Goal: Task Accomplishment & Management: Complete application form

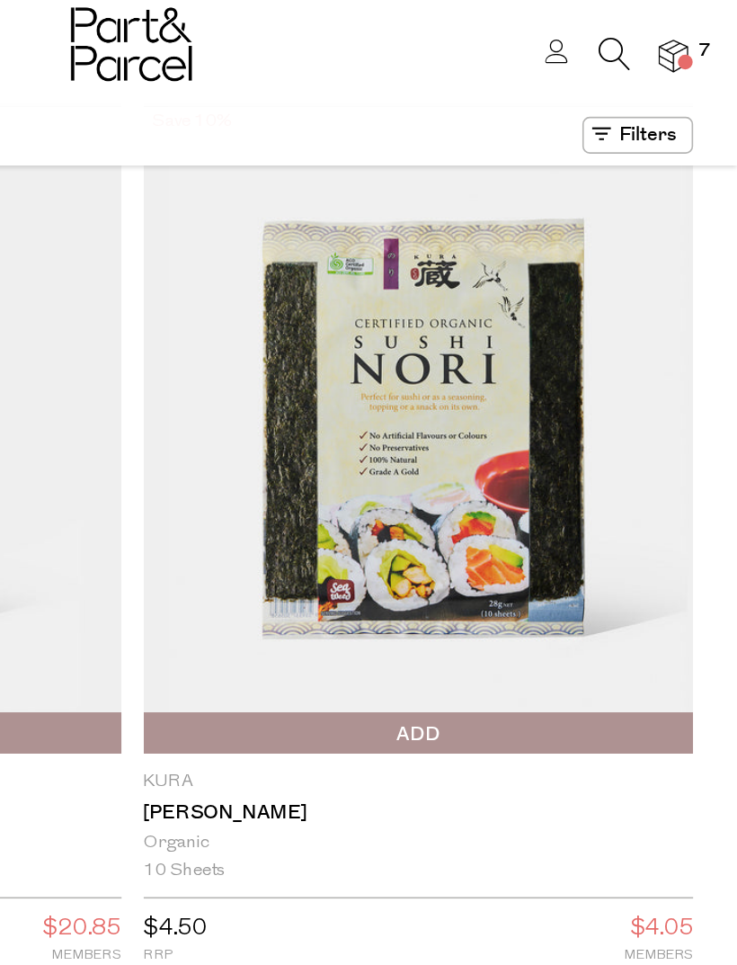
click at [690, 33] on img at bounding box center [699, 34] width 18 height 21
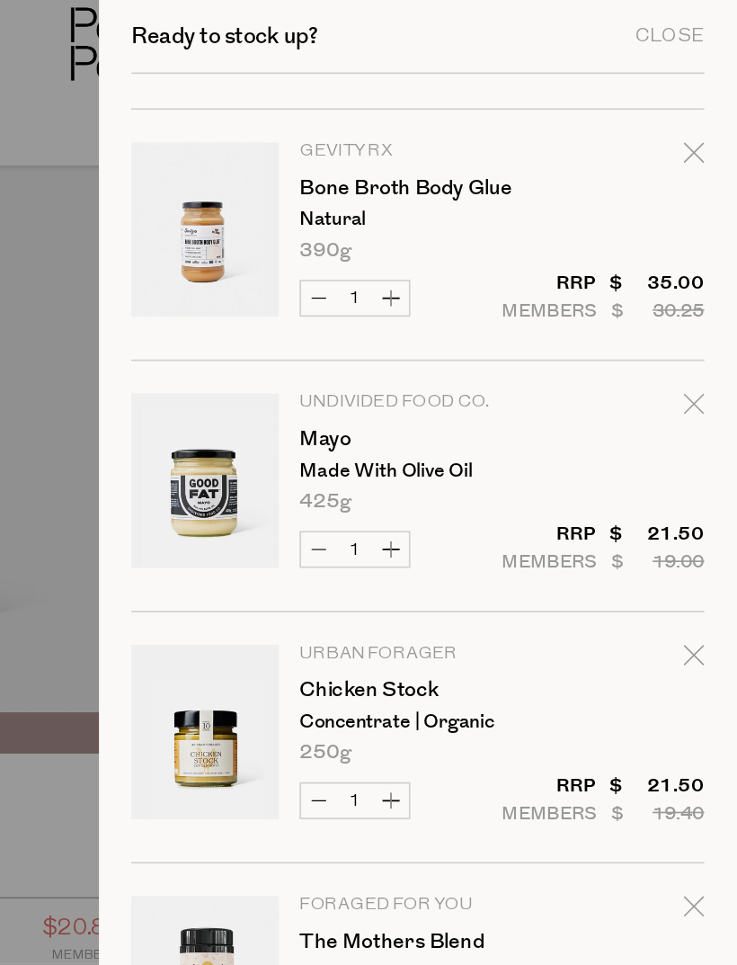
scroll to position [437, 0]
click at [471, 415] on link "Chicken Stock" at bounding box center [540, 420] width 139 height 13
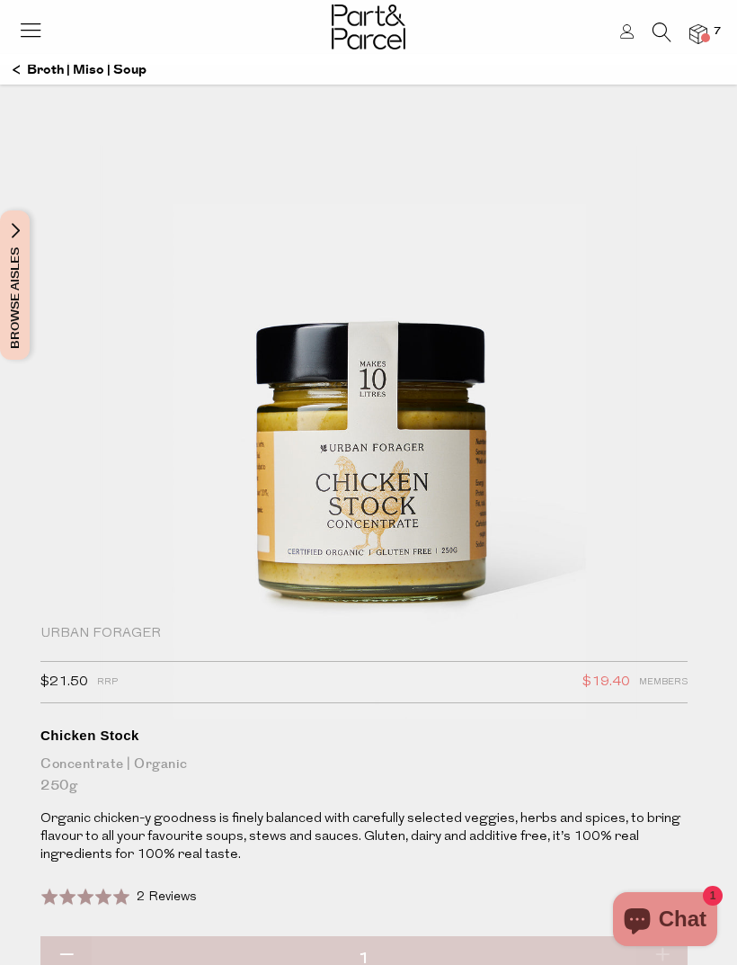
click at [692, 42] on img at bounding box center [699, 34] width 18 height 21
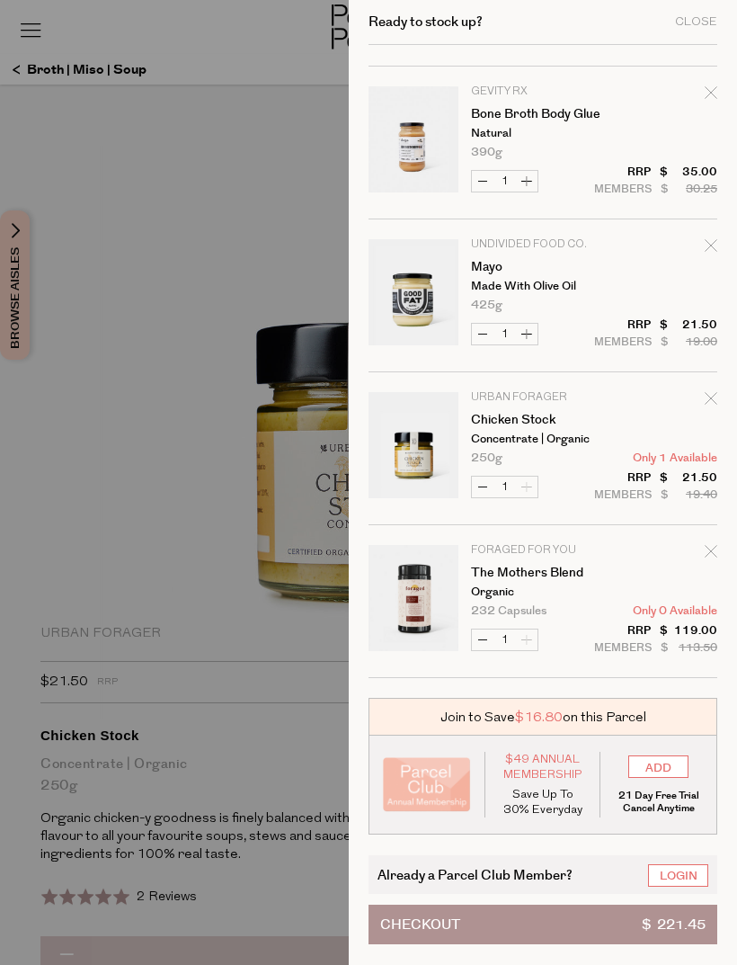
scroll to position [437, 0]
click at [518, 579] on link "The Mothers Blend" at bounding box center [540, 573] width 139 height 13
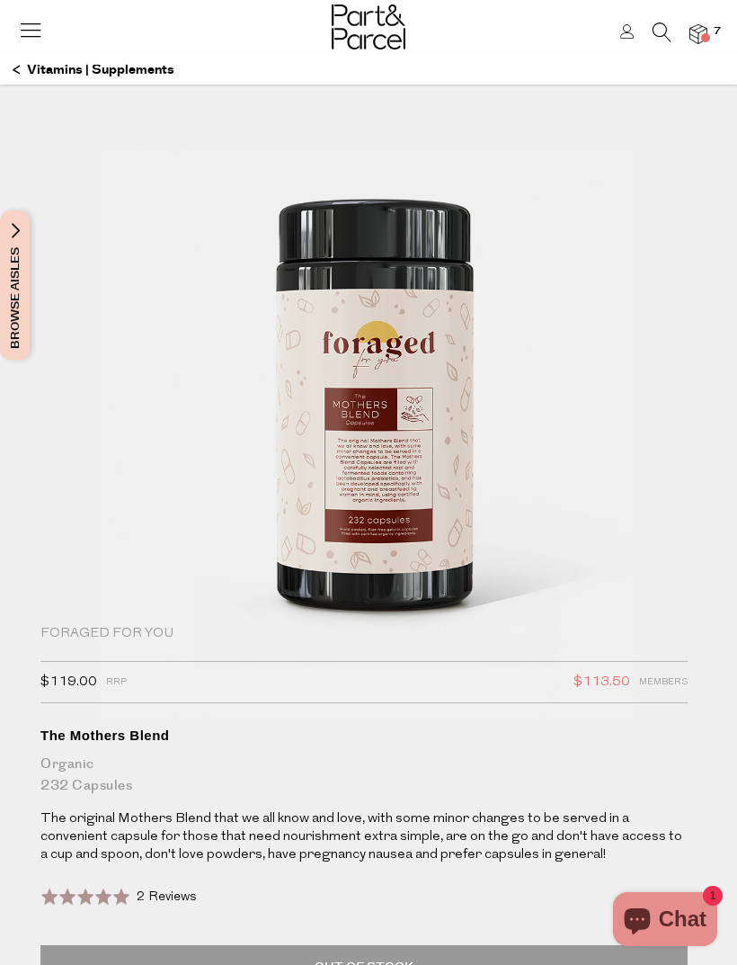
click at [706, 24] on img at bounding box center [699, 34] width 18 height 21
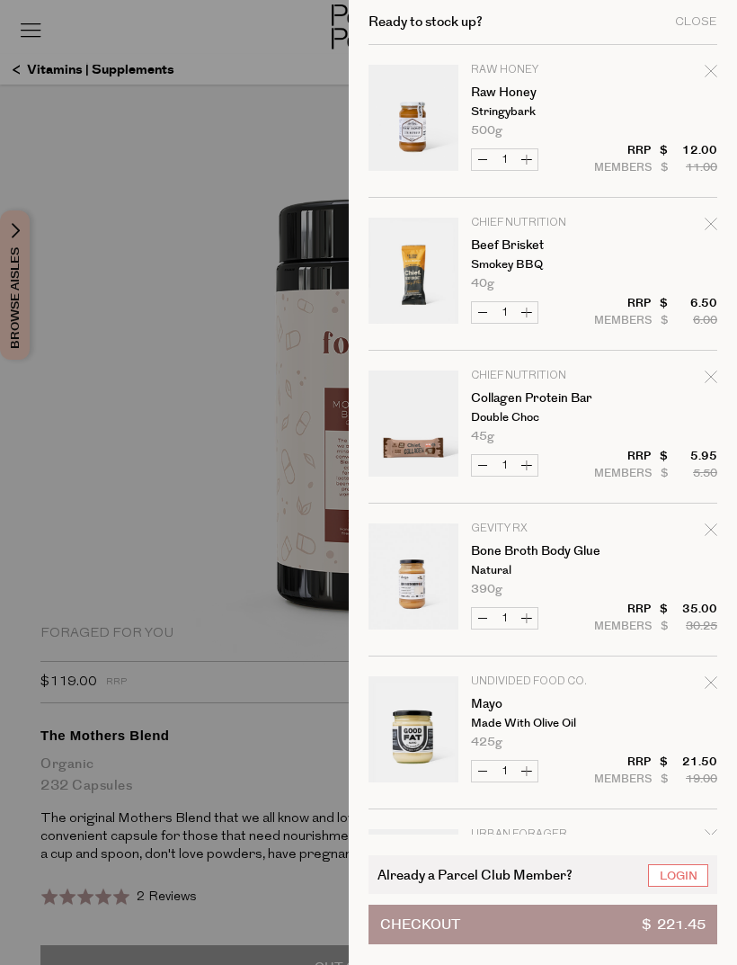
click at [252, 753] on div at bounding box center [368, 482] width 737 height 965
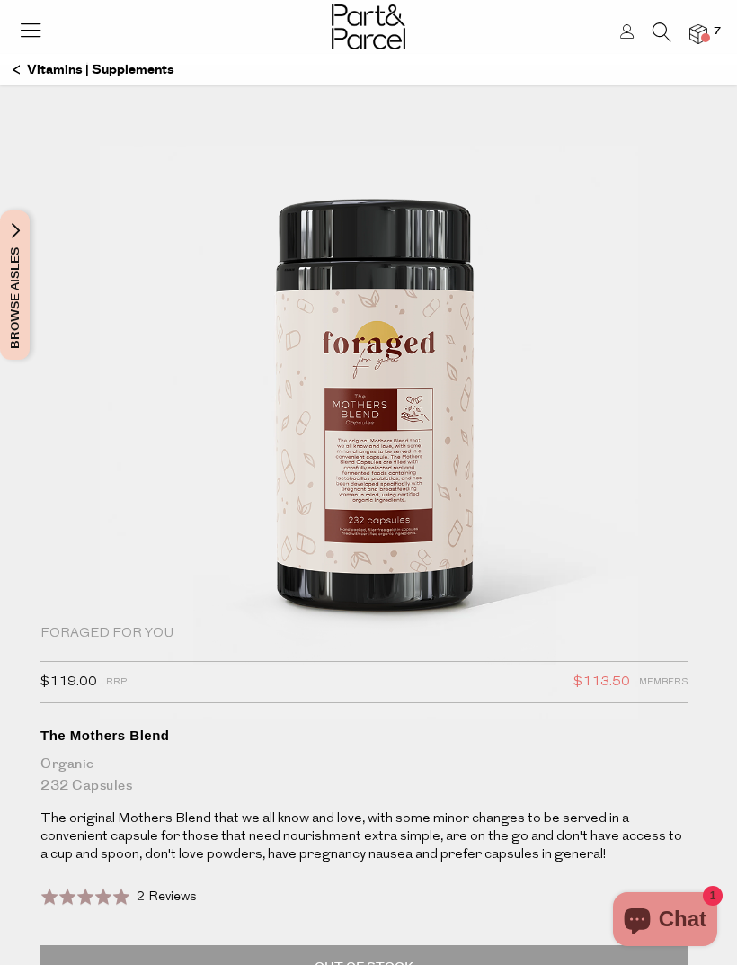
click at [700, 40] on img at bounding box center [699, 34] width 18 height 21
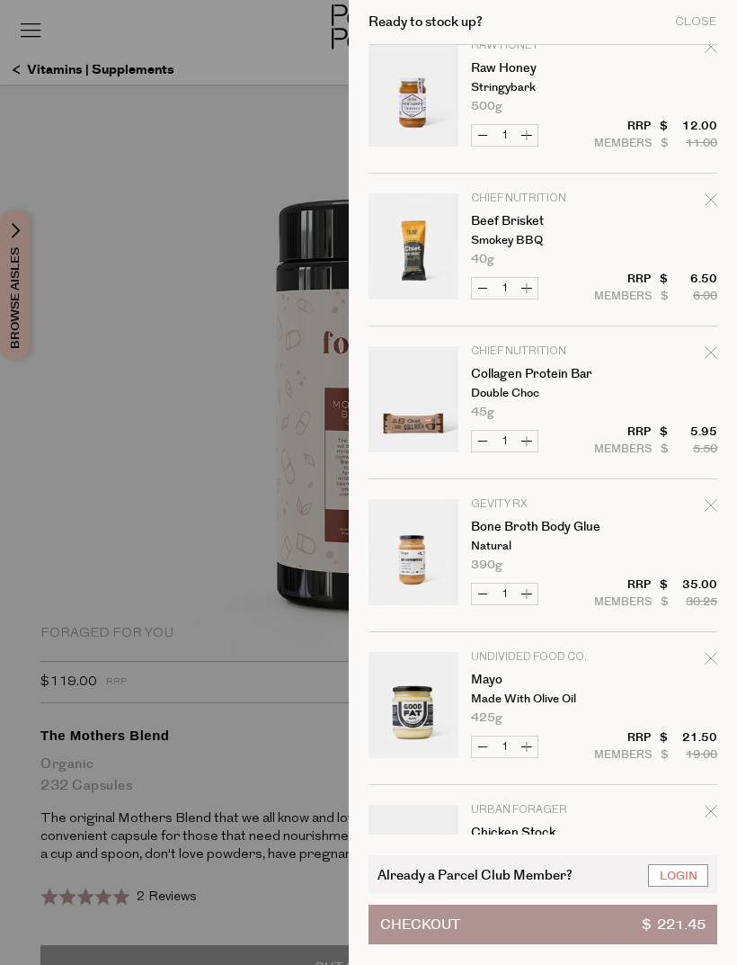
scroll to position [21, 0]
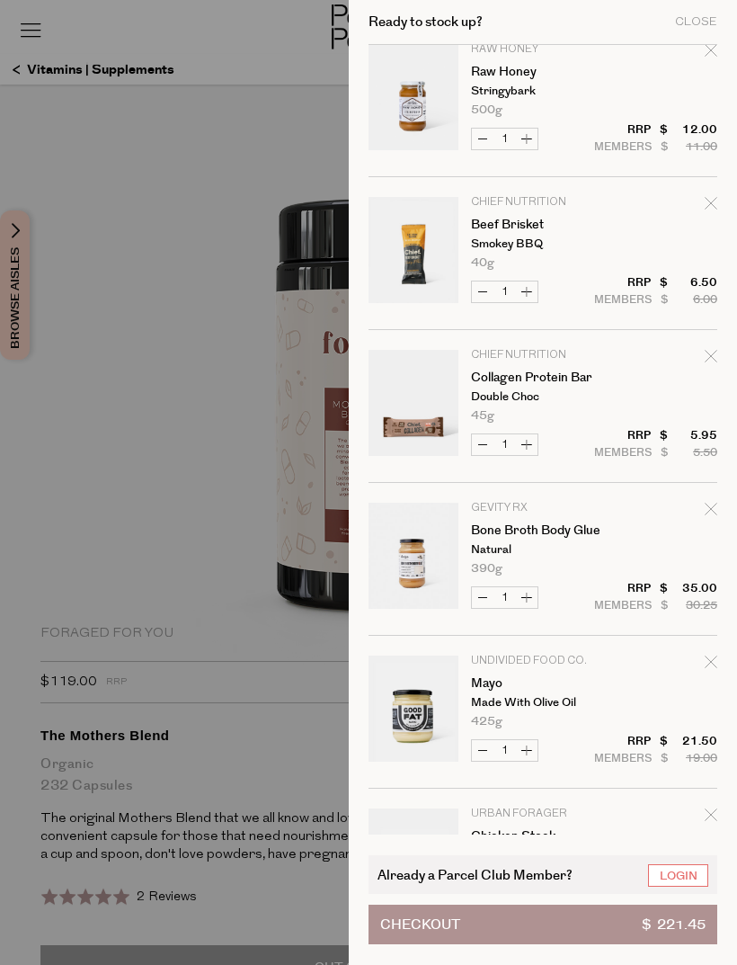
click at [520, 227] on link "Beef Brisket" at bounding box center [540, 225] width 139 height 13
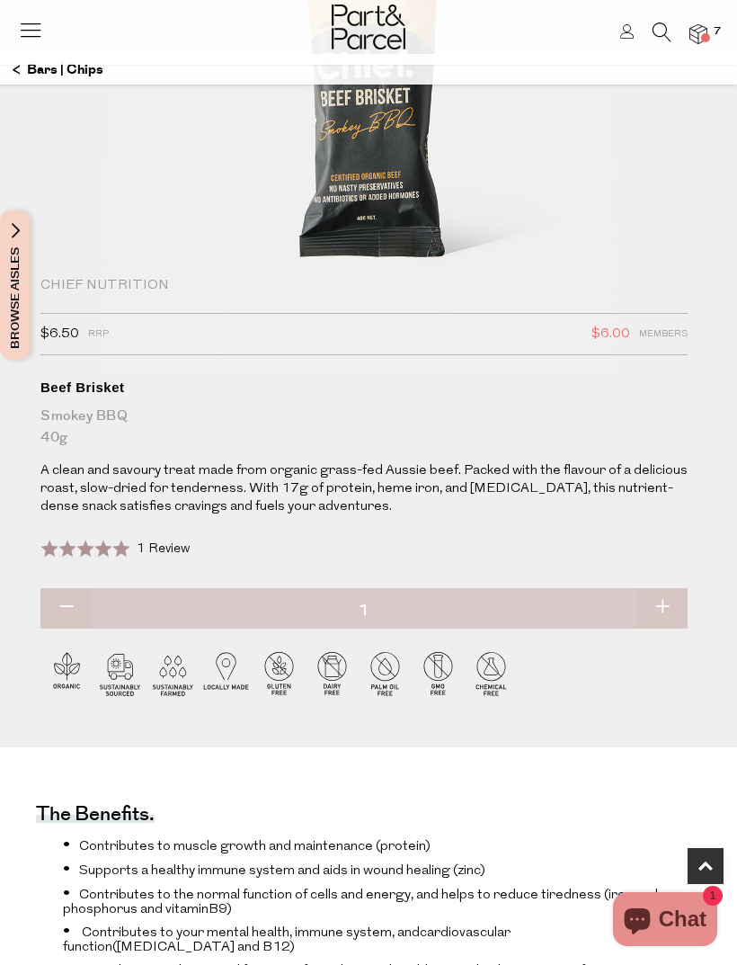
scroll to position [347, 0]
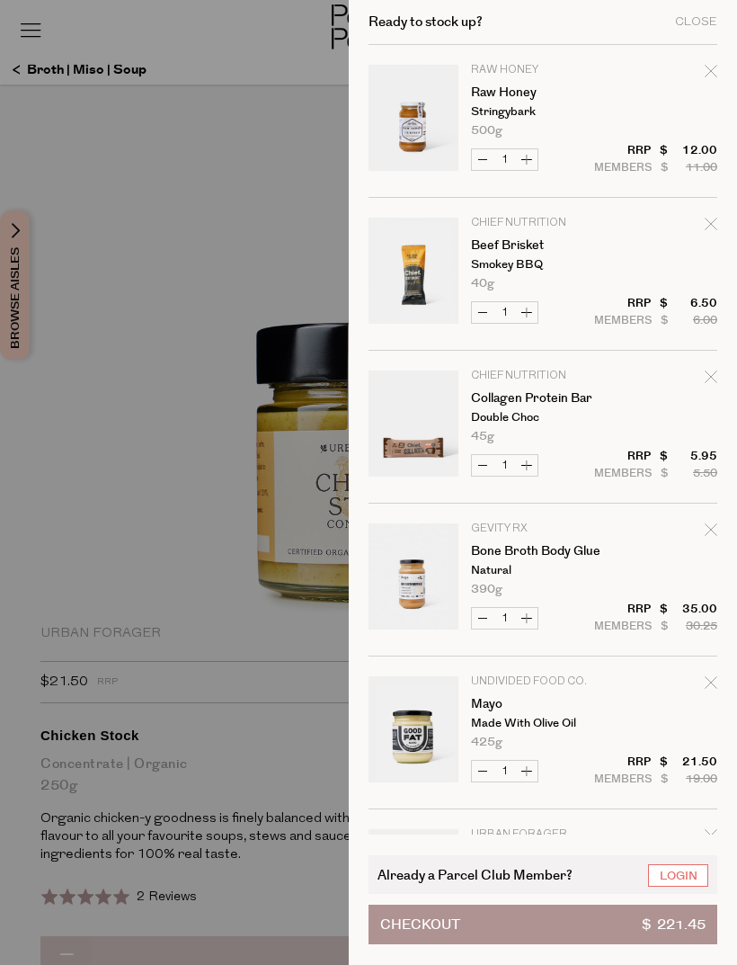
click at [506, 405] on link "Collagen Protein Bar" at bounding box center [540, 398] width 139 height 13
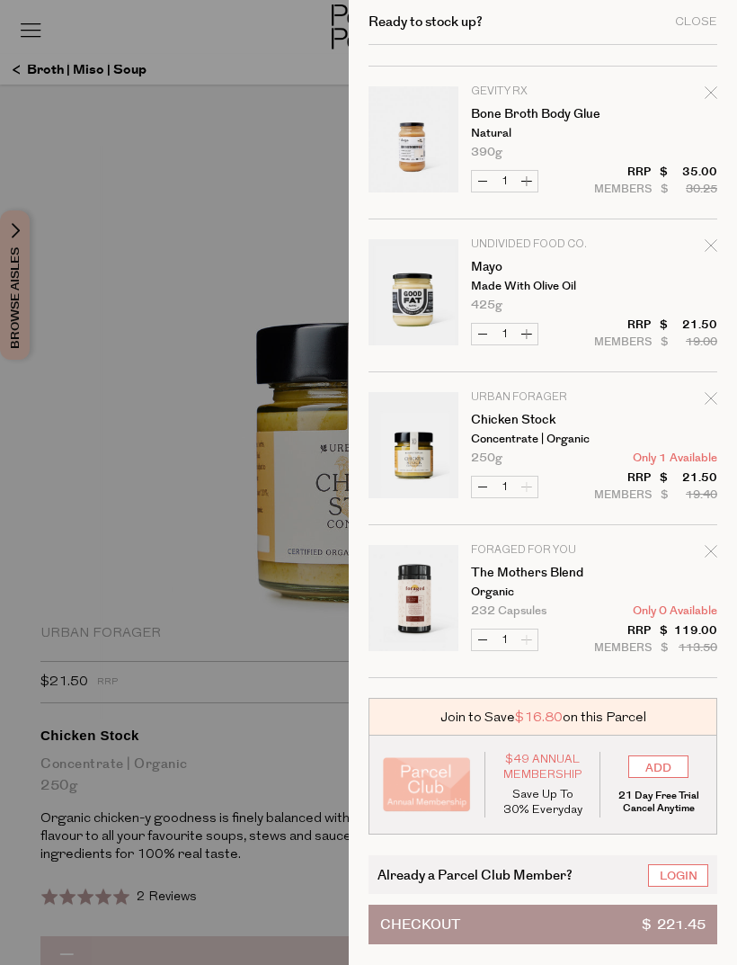
scroll to position [437, 0]
click at [527, 571] on link "The Mothers Blend" at bounding box center [540, 573] width 139 height 13
click at [172, 208] on div at bounding box center [368, 482] width 737 height 965
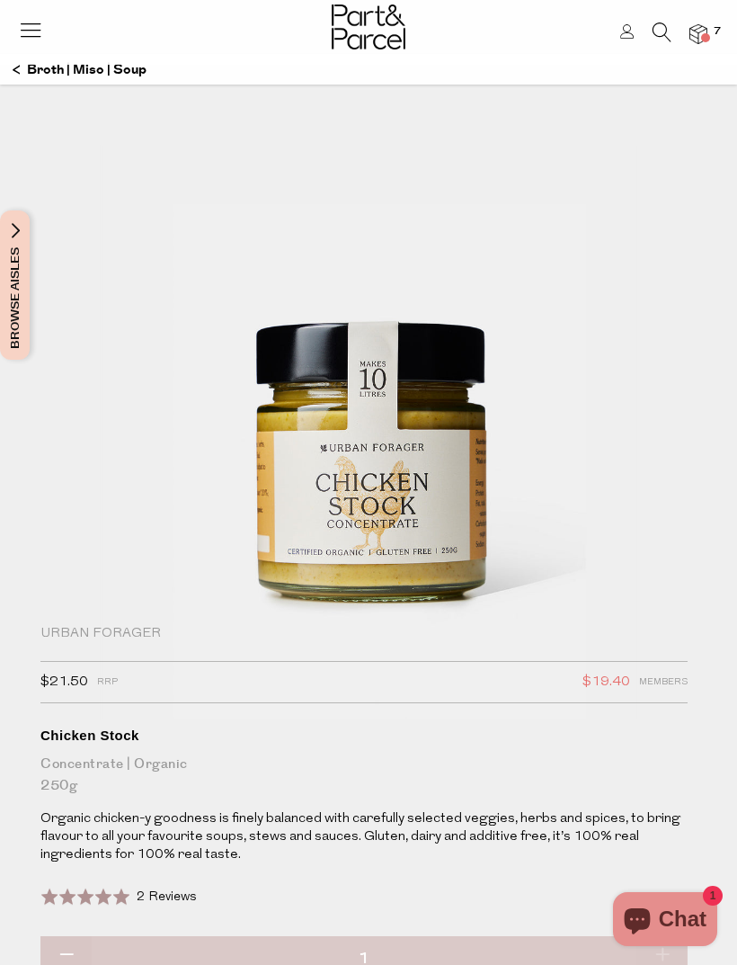
click at [665, 35] on icon at bounding box center [662, 32] width 19 height 20
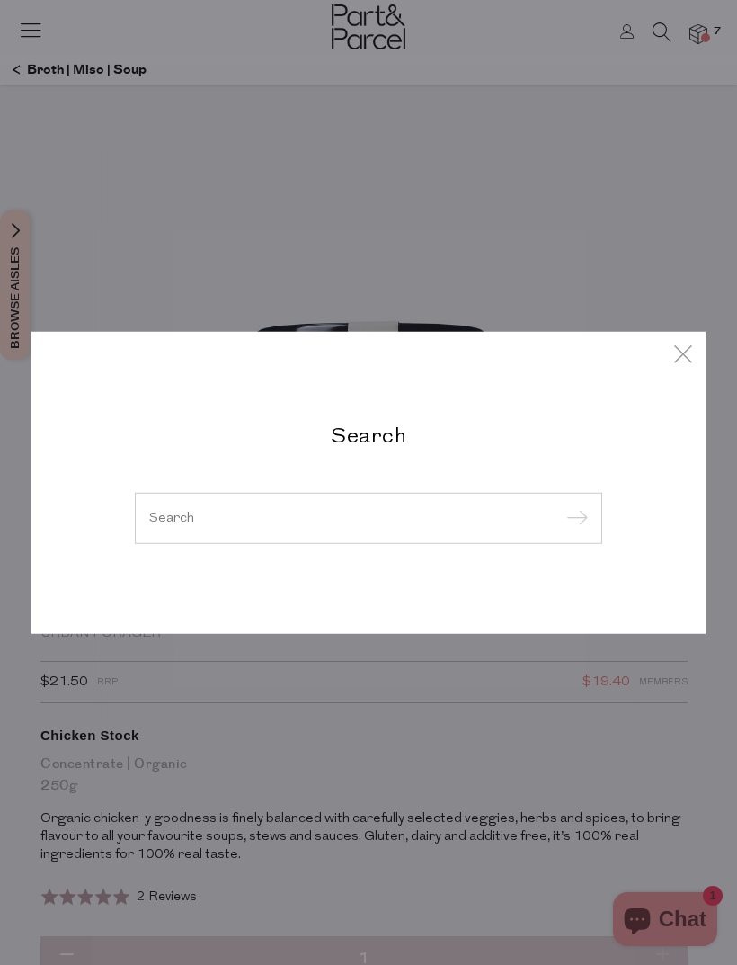
click at [504, 522] on input "search" at bounding box center [368, 517] width 439 height 13
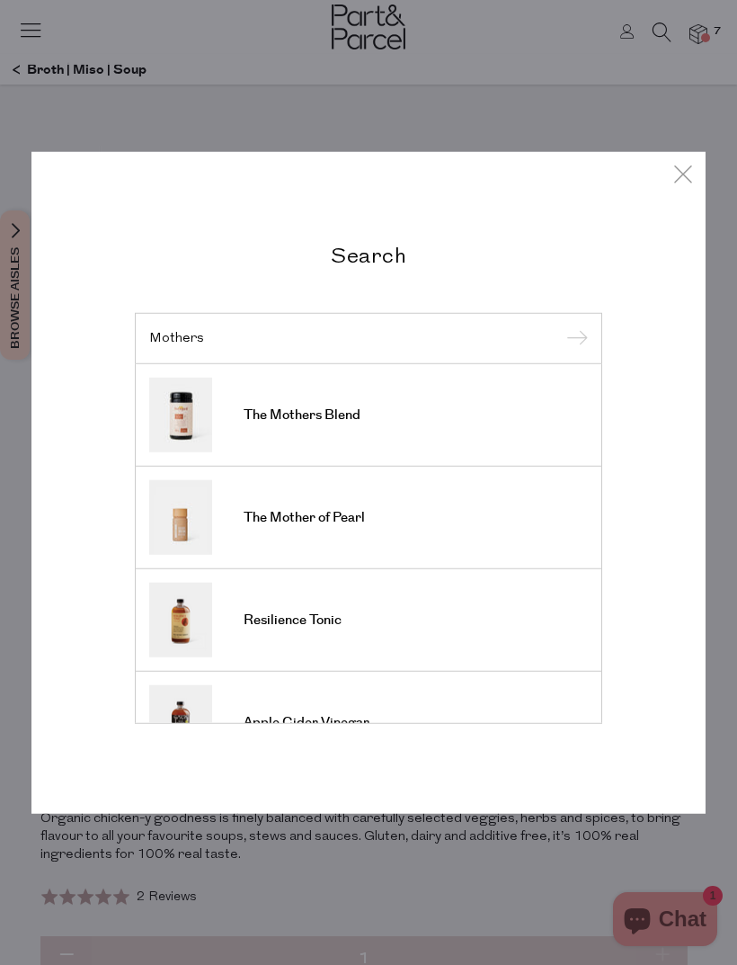
type input "Mothers"
click at [349, 419] on span "The Mothers Blend" at bounding box center [302, 415] width 117 height 18
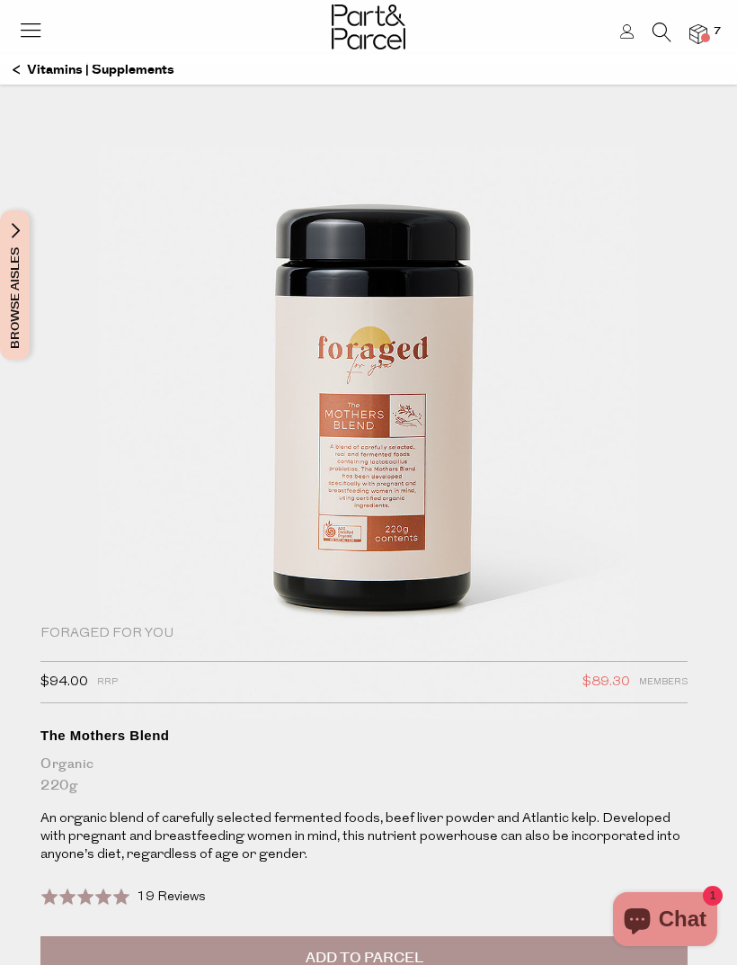
click at [511, 560] on img at bounding box center [369, 401] width 540 height 637
click at [702, 31] on img at bounding box center [699, 34] width 18 height 21
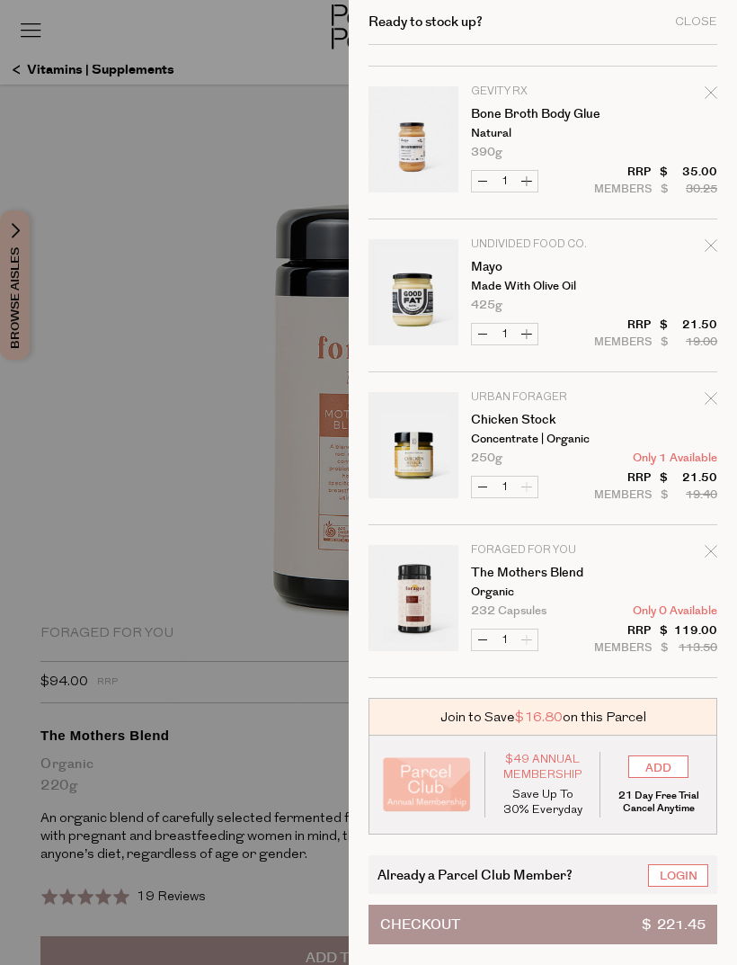
scroll to position [437, 0]
click at [512, 579] on link "The Mothers Blend" at bounding box center [540, 573] width 139 height 13
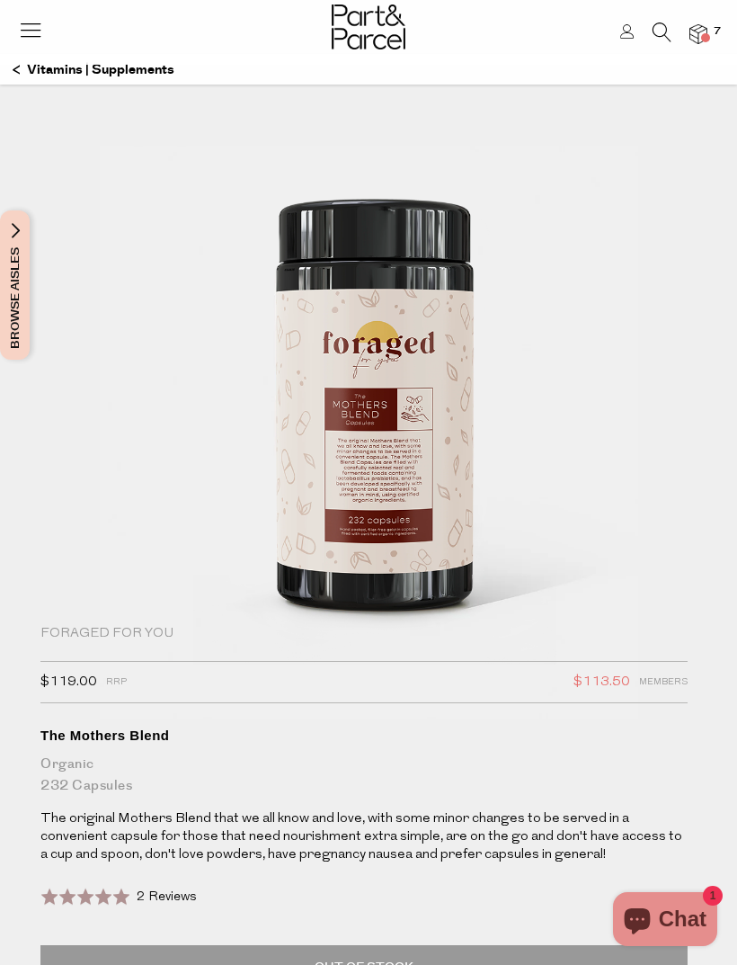
click at [693, 44] on img at bounding box center [699, 34] width 18 height 21
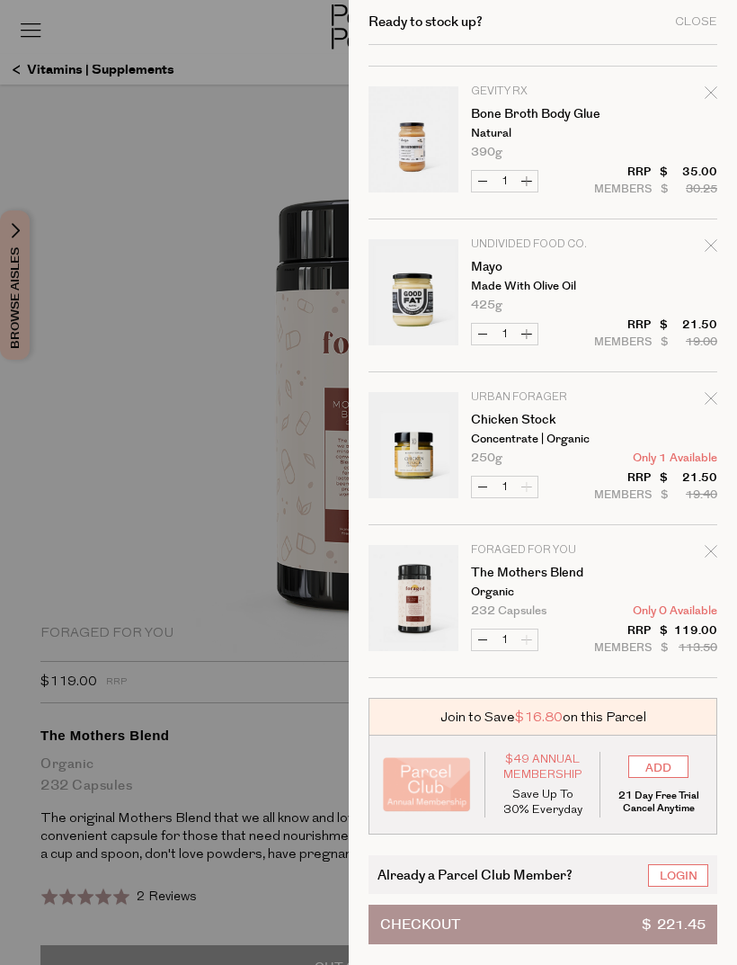
scroll to position [437, 0]
click at [549, 570] on link "The Mothers Blend" at bounding box center [540, 573] width 139 height 13
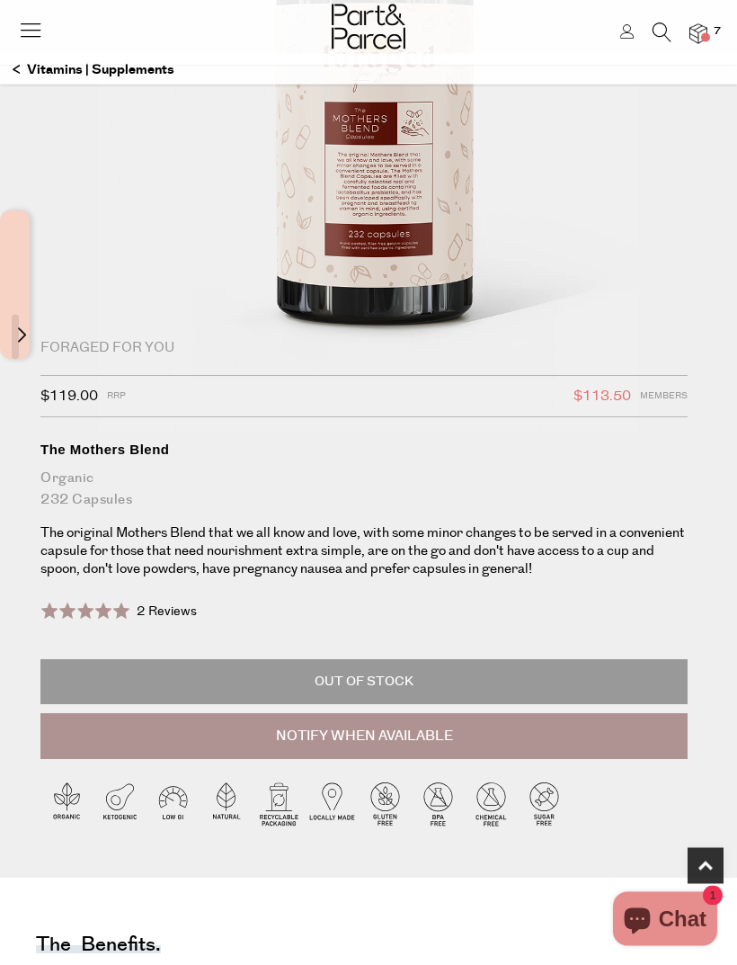
click at [624, 741] on button "Notify When Available" at bounding box center [363, 737] width 647 height 47
type input "Notify when available"
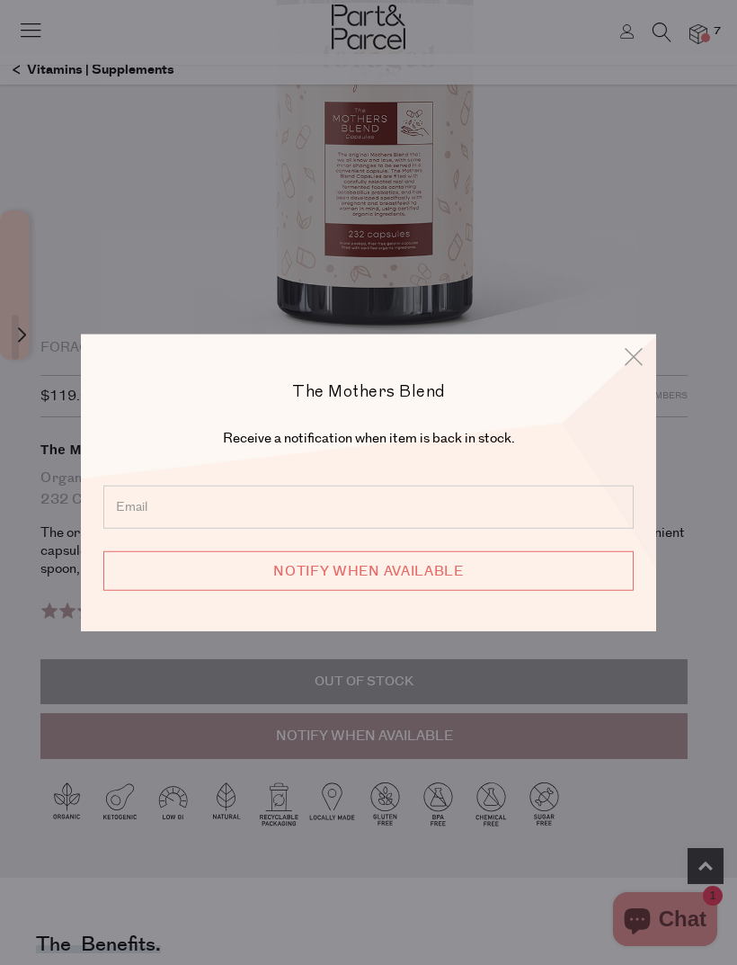
click at [147, 529] on input "email" at bounding box center [368, 507] width 531 height 43
type input "j"
type input "[EMAIL_ADDRESS][DOMAIN_NAME]"
click at [470, 591] on input "Notify when available" at bounding box center [368, 571] width 531 height 40
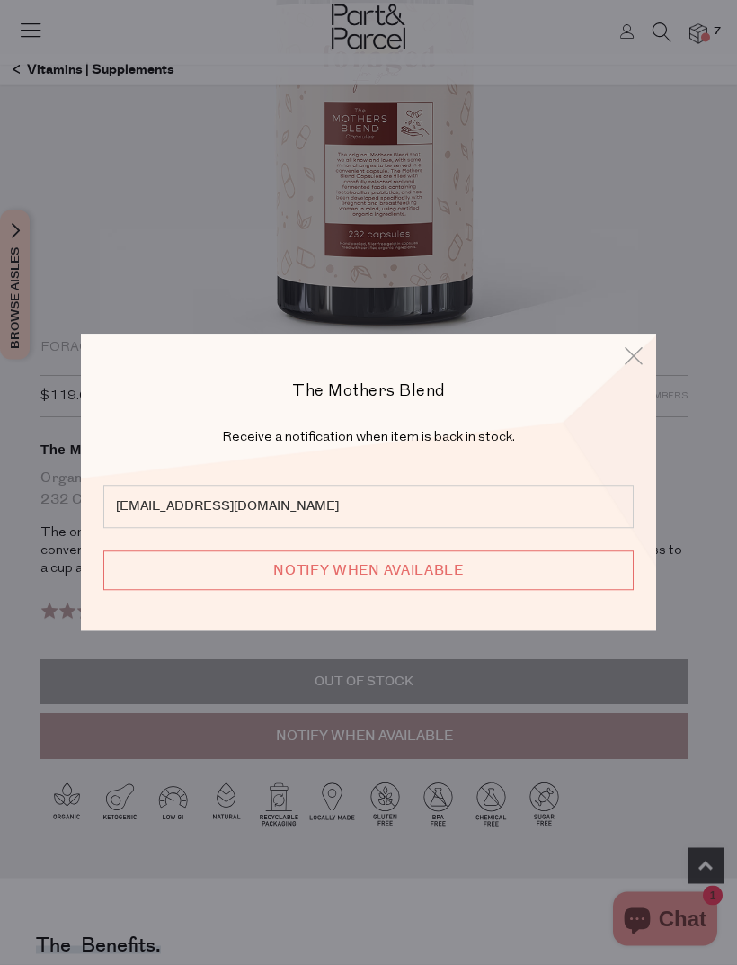
scroll to position [286, 0]
type input "We will be in touch"
click at [640, 369] on icon at bounding box center [633, 356] width 27 height 26
